Goal: Task Accomplishment & Management: Use online tool/utility

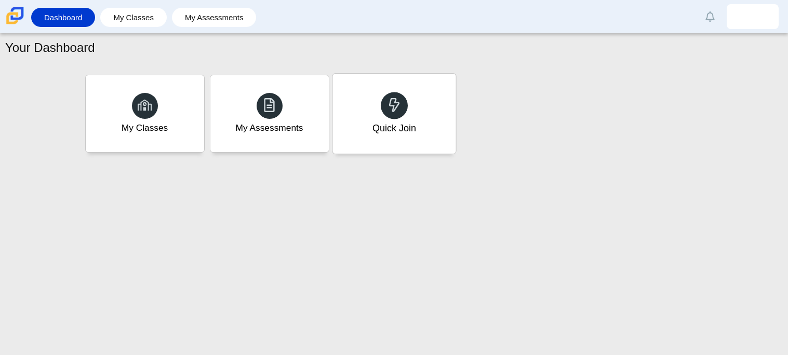
click at [410, 118] on div "Quick Join" at bounding box center [394, 114] width 123 height 80
click at [350, 142] on div "Quick Join" at bounding box center [394, 114] width 123 height 80
click at [358, 135] on div "Quick Join" at bounding box center [394, 114] width 123 height 80
click at [569, 222] on div "Your Dashboard My Classes My Assessments Quick Join" at bounding box center [394, 195] width 788 height 322
